Goal: Task Accomplishment & Management: Manage account settings

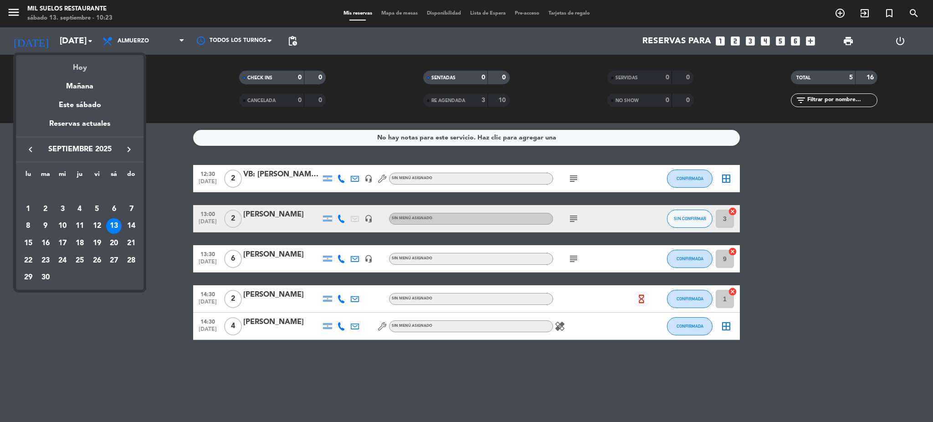
click at [77, 64] on div "Hoy" at bounding box center [80, 64] width 128 height 19
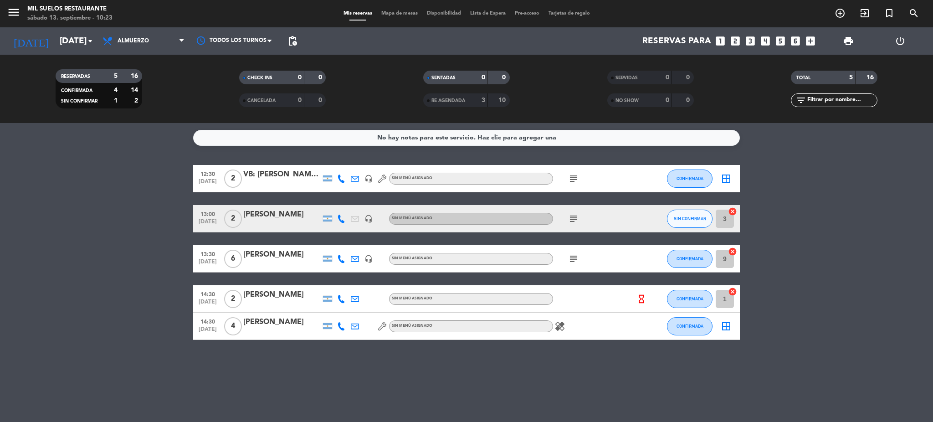
click at [8, 10] on icon "menu" at bounding box center [14, 12] width 14 height 14
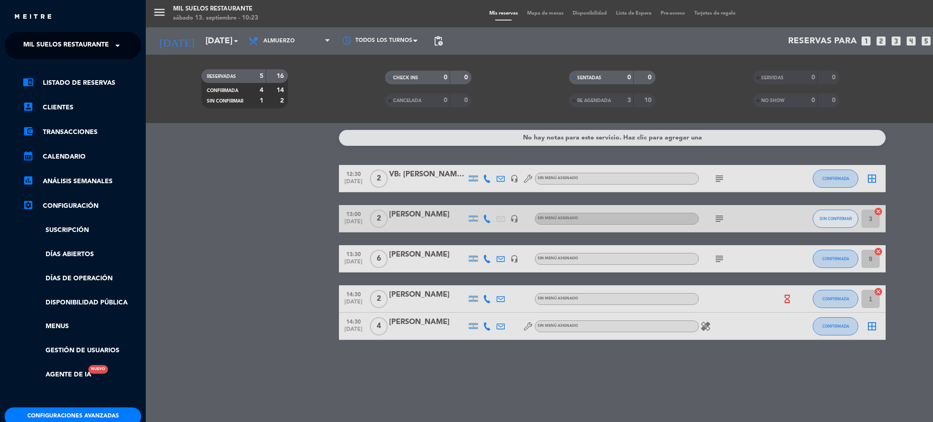
click at [60, 33] on ng-select "× Mil Suelos Restaurante ×" at bounding box center [73, 45] width 137 height 27
click at [63, 42] on span "Mil Suelos Restaurante" at bounding box center [66, 45] width 86 height 19
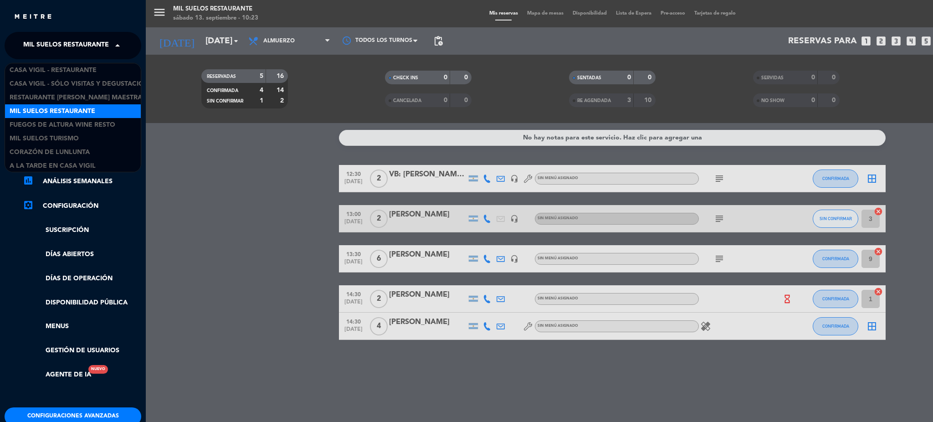
scroll to position [1, 0]
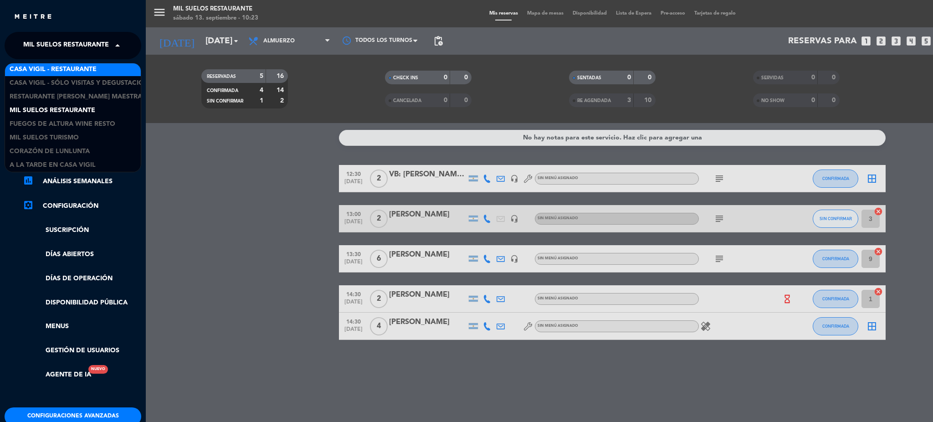
click at [73, 69] on span "Casa Vigil - Restaurante" at bounding box center [53, 69] width 87 height 10
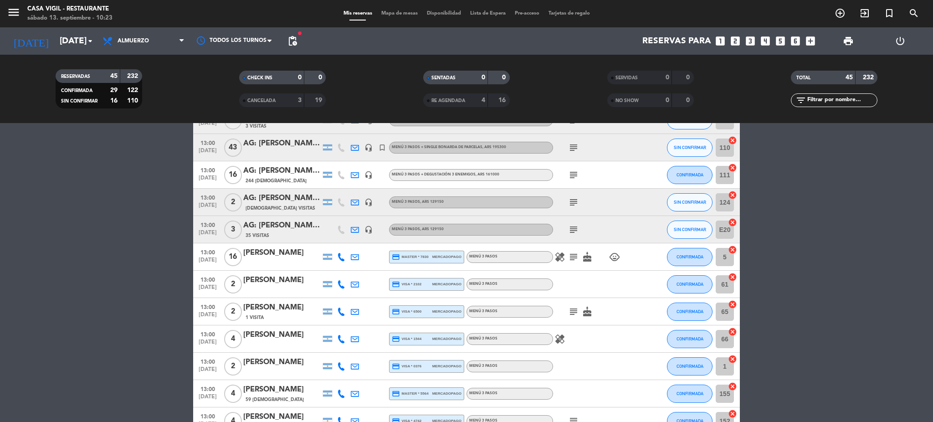
scroll to position [425, 0]
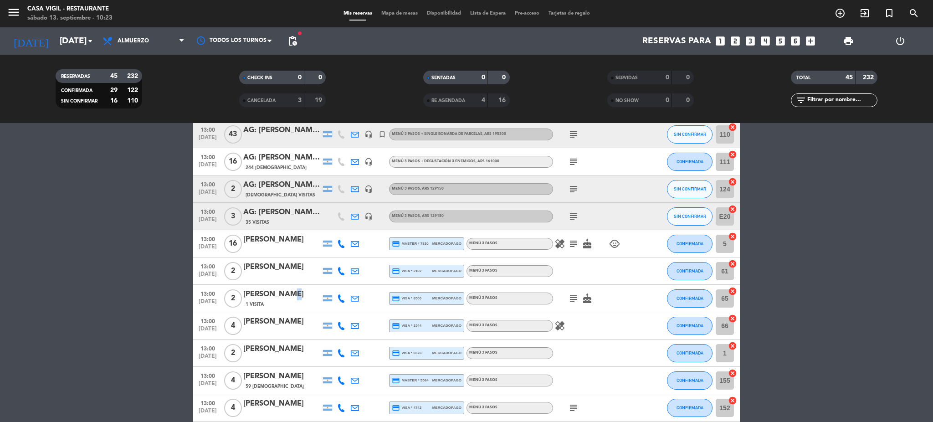
click at [281, 298] on div "[PERSON_NAME]" at bounding box center [281, 294] width 77 height 12
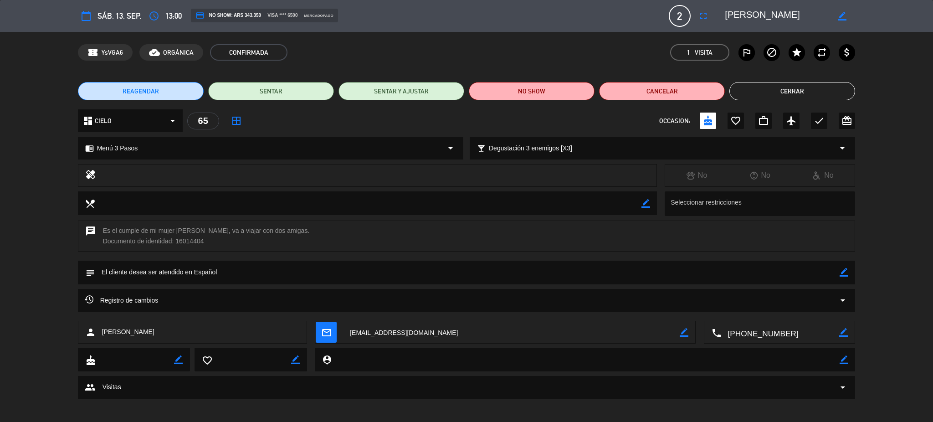
click at [260, 297] on div "Registro de cambios arrow_drop_down" at bounding box center [467, 300] width 764 height 11
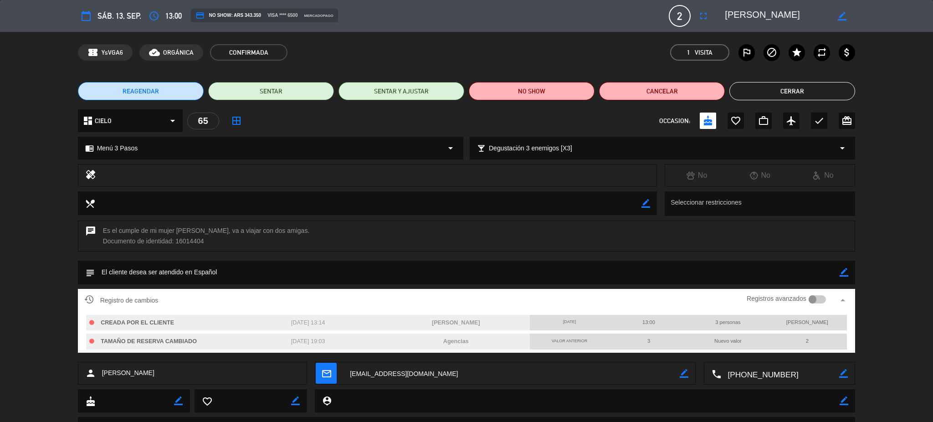
click at [260, 297] on div "Registro de cambios Registros avanzados arrow_drop_up" at bounding box center [467, 300] width 764 height 14
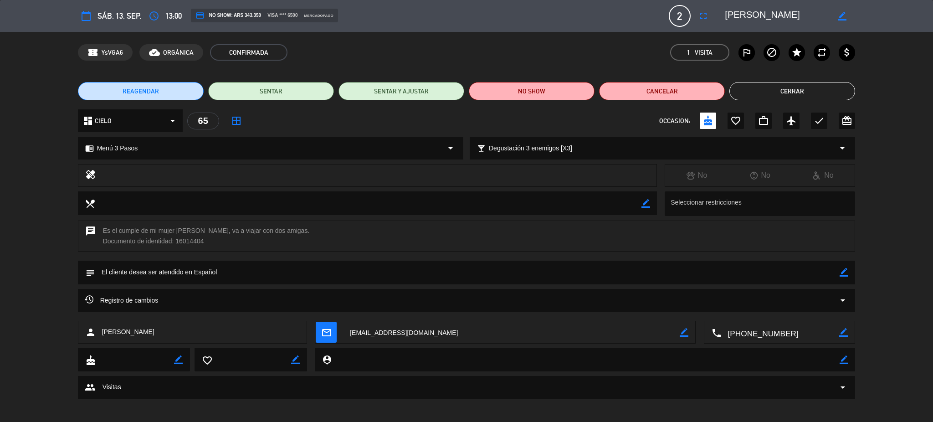
drag, startPoint x: 788, startPoint y: 13, endPoint x: 726, endPoint y: 13, distance: 62.4
click at [726, 13] on textarea at bounding box center [777, 16] width 104 height 16
click at [768, 82] on button "Cerrar" at bounding box center [792, 91] width 126 height 18
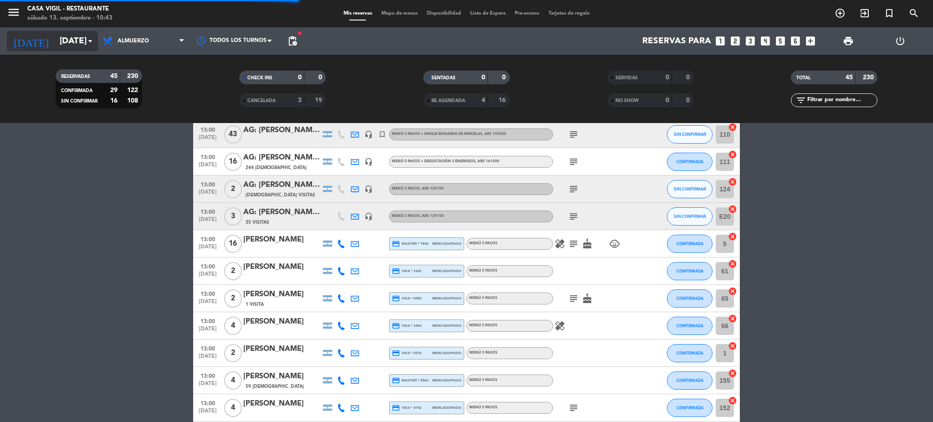
click at [68, 39] on input "[DATE]" at bounding box center [110, 40] width 110 height 19
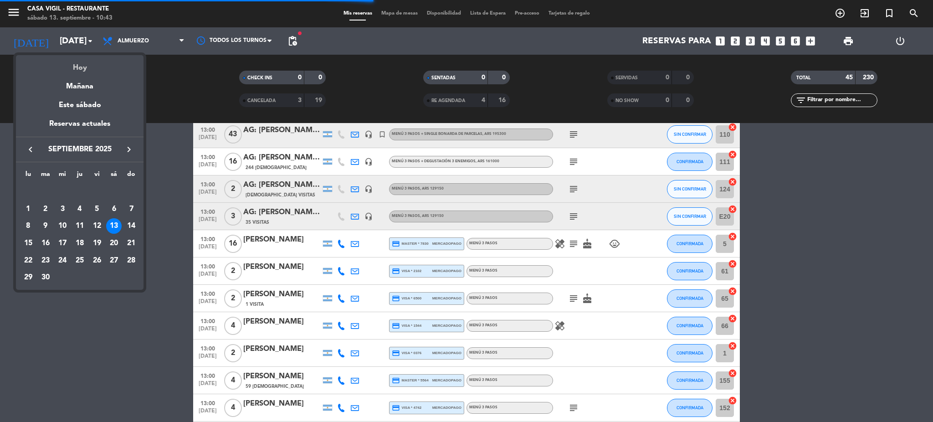
click at [98, 67] on div "Hoy" at bounding box center [80, 64] width 128 height 19
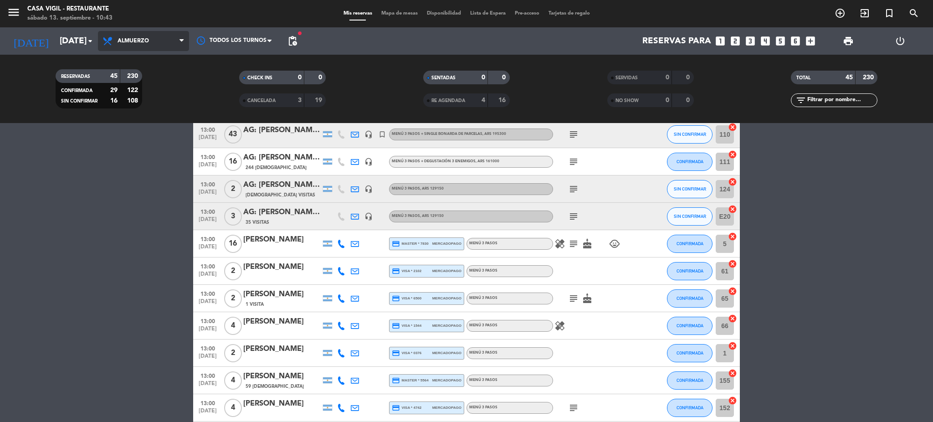
click at [147, 38] on span "Almuerzo" at bounding box center [133, 41] width 31 height 6
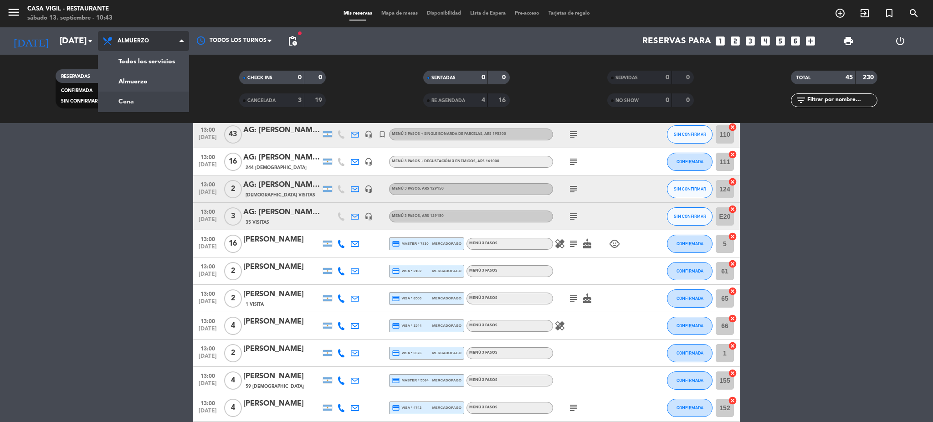
click at [133, 102] on div "menu Casa [PERSON_NAME] - Restaurante [DATE] 13. septiembre - 10:43 Mis reserva…" at bounding box center [466, 61] width 933 height 123
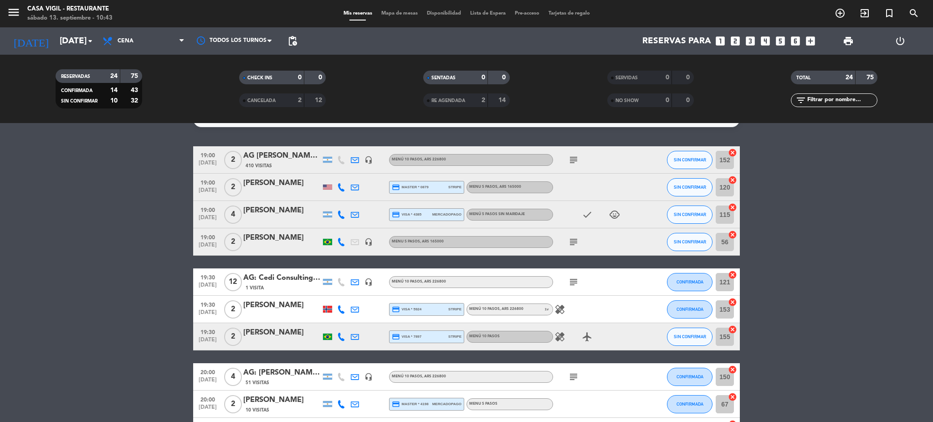
scroll to position [0, 0]
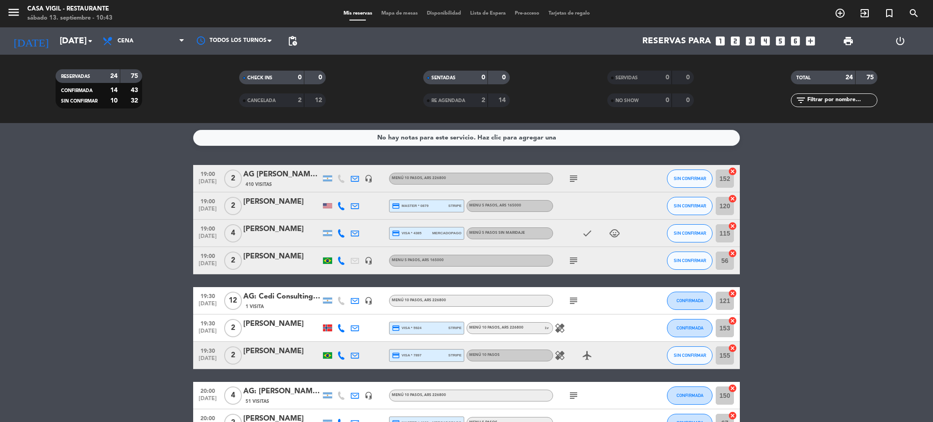
click at [270, 302] on div "1 Visita" at bounding box center [281, 306] width 77 height 8
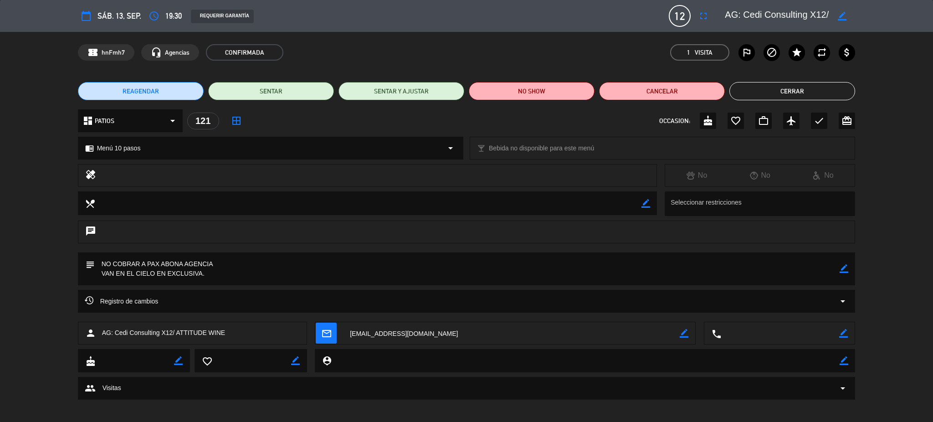
click at [763, 80] on div "REAGENDAR SENTAR SENTAR Y AJUSTAR NO SHOW Cancelar Cerrar" at bounding box center [466, 91] width 933 height 36
click at [784, 90] on button "Cerrar" at bounding box center [792, 91] width 126 height 18
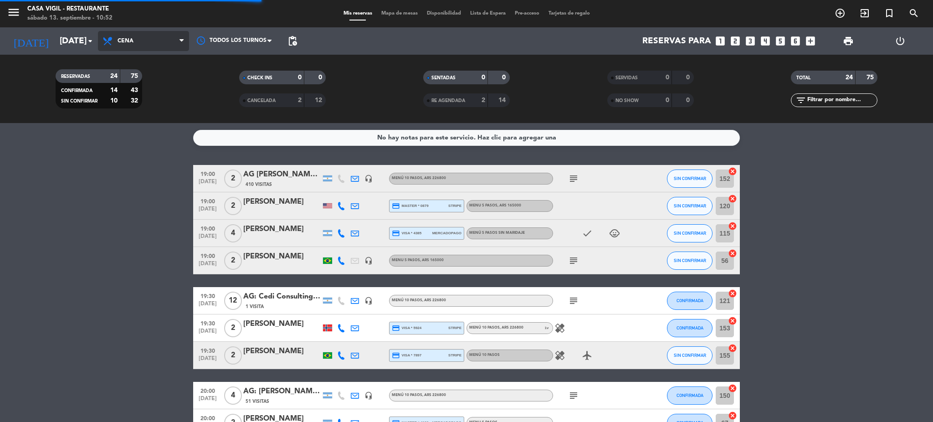
click at [142, 40] on span "Cena" at bounding box center [143, 41] width 91 height 20
click at [141, 43] on span "Cena" at bounding box center [143, 41] width 91 height 20
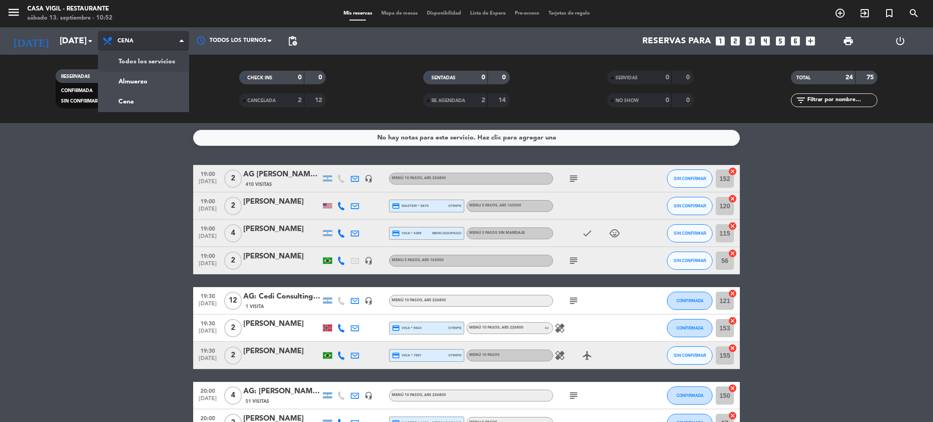
click at [151, 65] on div "menu Casa [PERSON_NAME] - Restaurante [DATE] 13. septiembre - 10:52 Mis reserva…" at bounding box center [466, 61] width 933 height 123
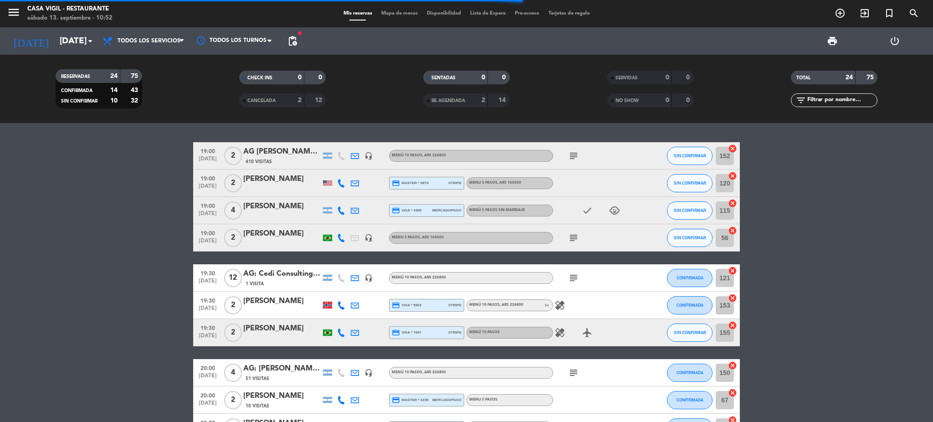
click at [834, 94] on div "filter_list" at bounding box center [834, 100] width 87 height 14
click at [834, 98] on input "text" at bounding box center [841, 100] width 71 height 10
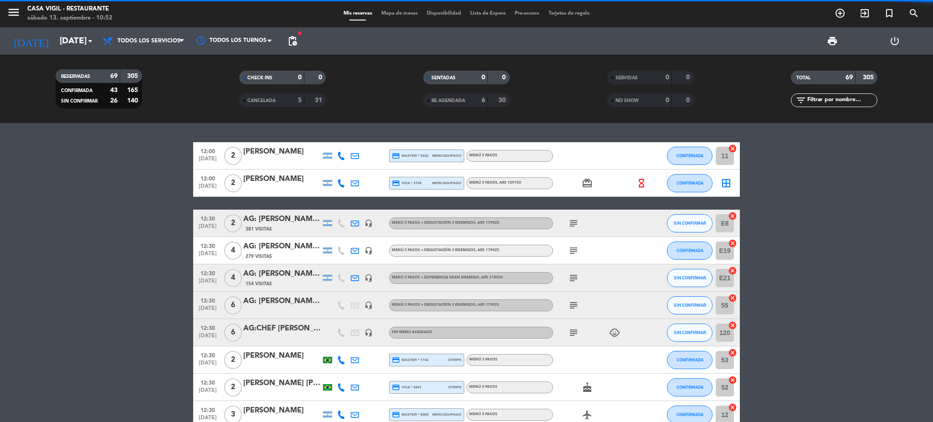
paste input "[PERSON_NAME]"
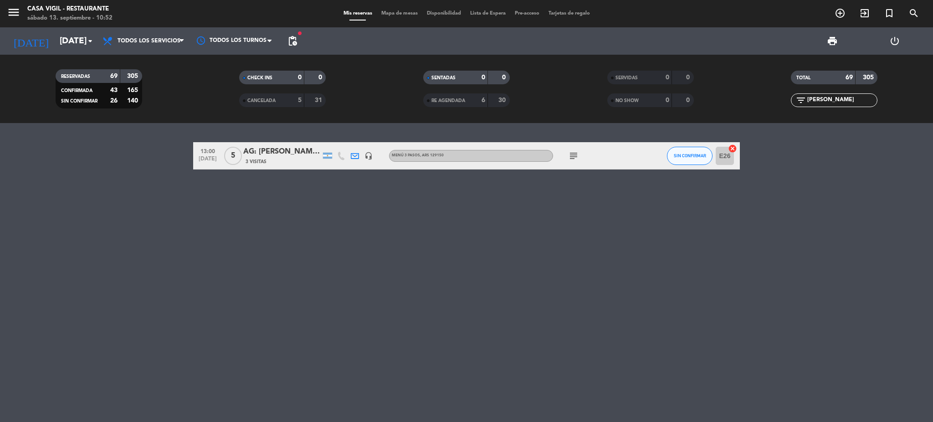
type input "[PERSON_NAME]"
click at [287, 156] on div "AG: [PERSON_NAME] X5/ [PERSON_NAME] INFINITA" at bounding box center [281, 152] width 77 height 12
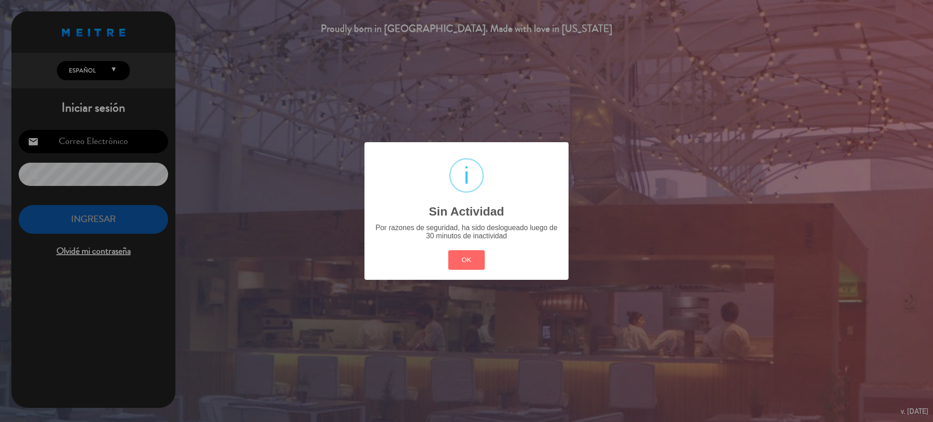
type input "[EMAIL_ADDRESS][DOMAIN_NAME]"
